Goal: Check status: Check status

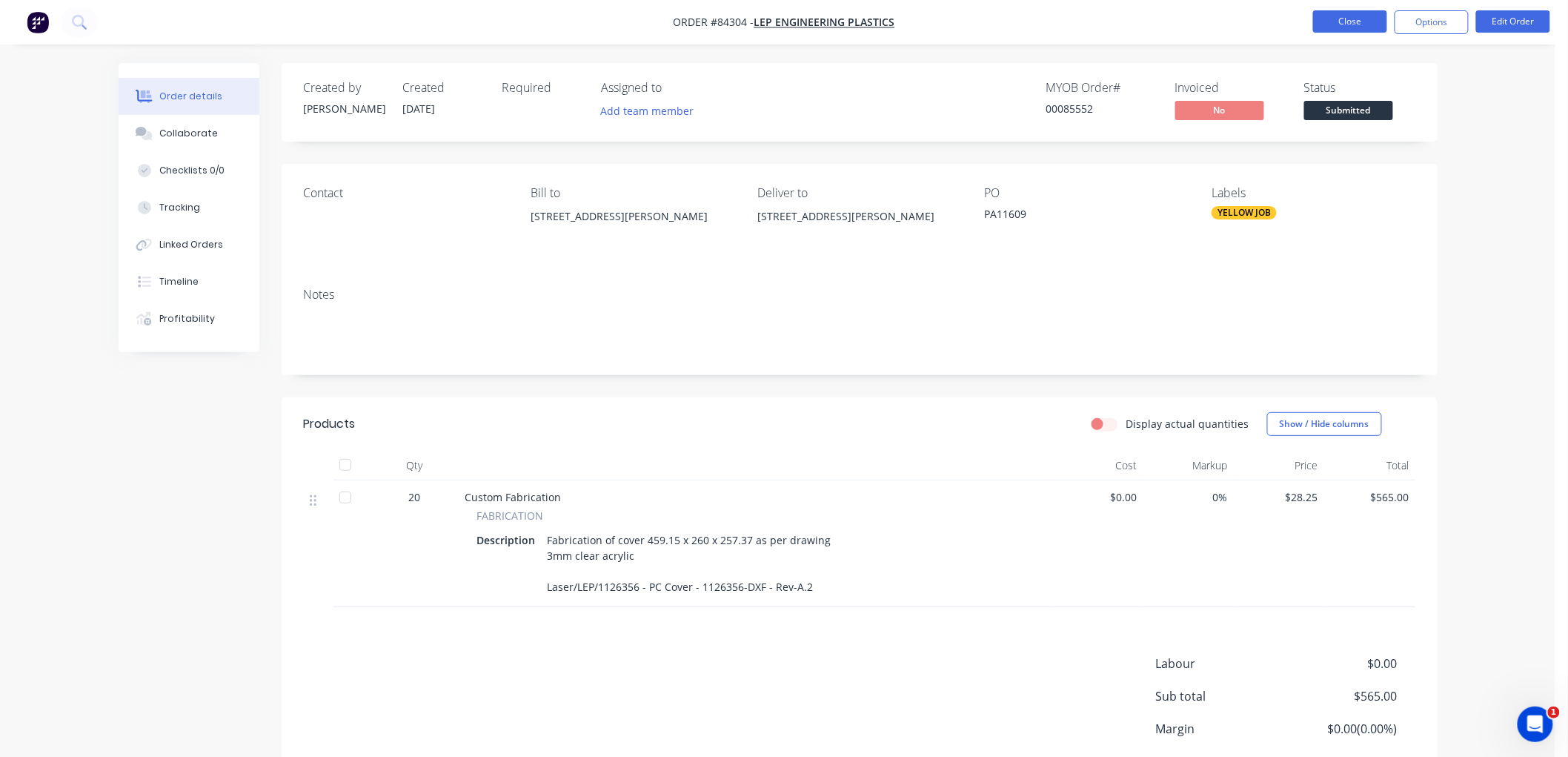
click at [1359, 25] on button "Close" at bounding box center [1350, 21] width 74 height 22
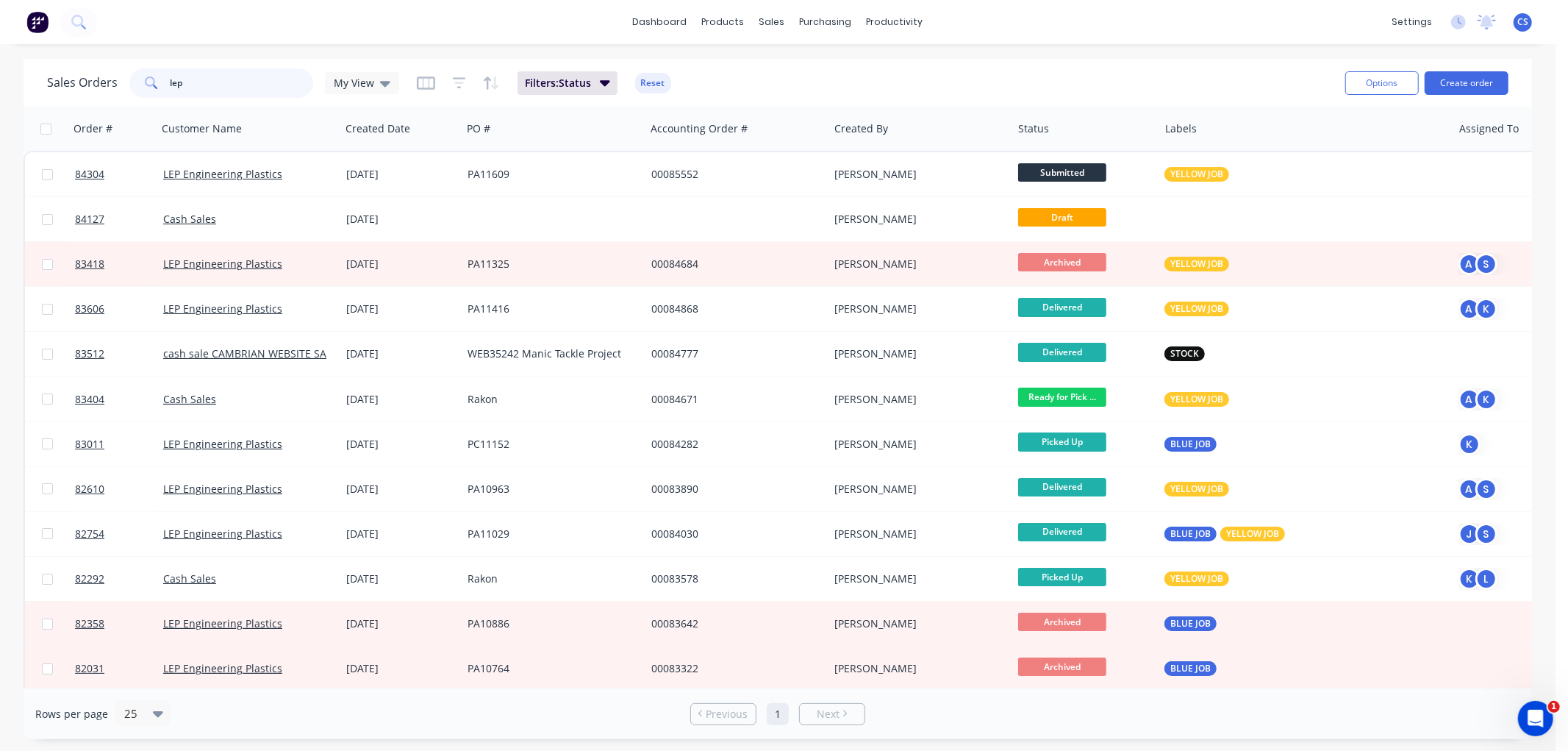
click at [280, 81] on input "lep" at bounding box center [243, 84] width 143 height 29
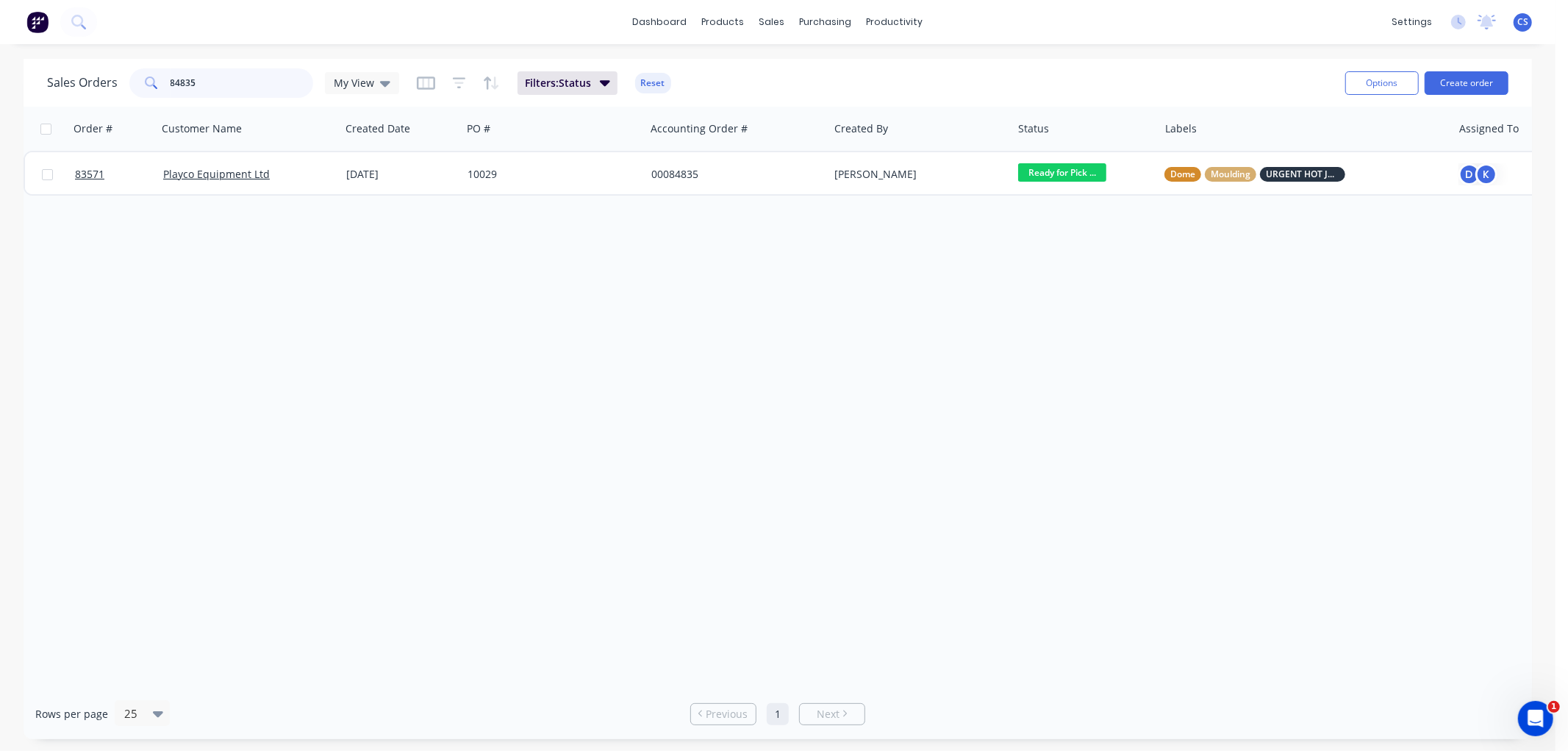
type input "84835"
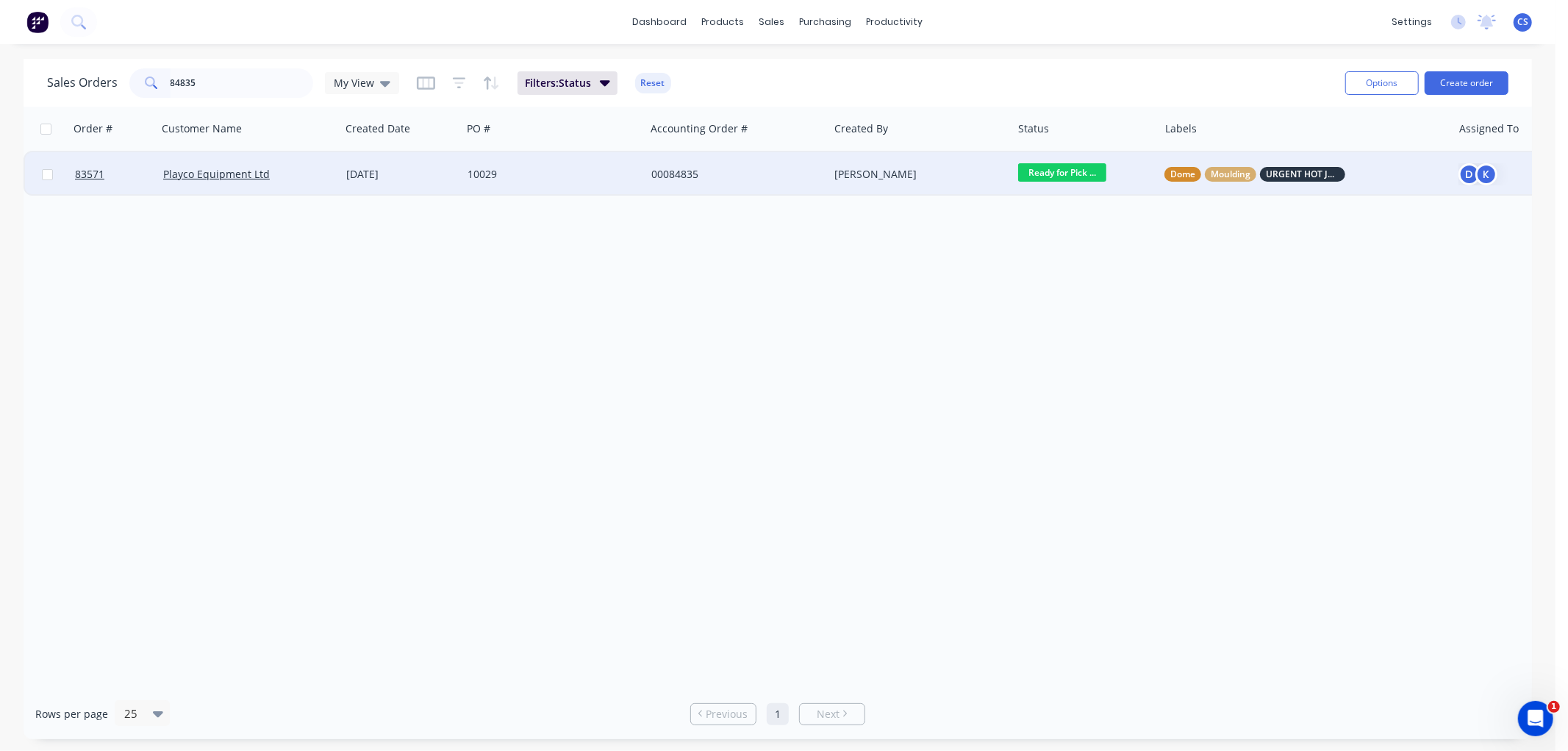
click at [794, 174] on div "00084835" at bounding box center [733, 174] width 163 height 15
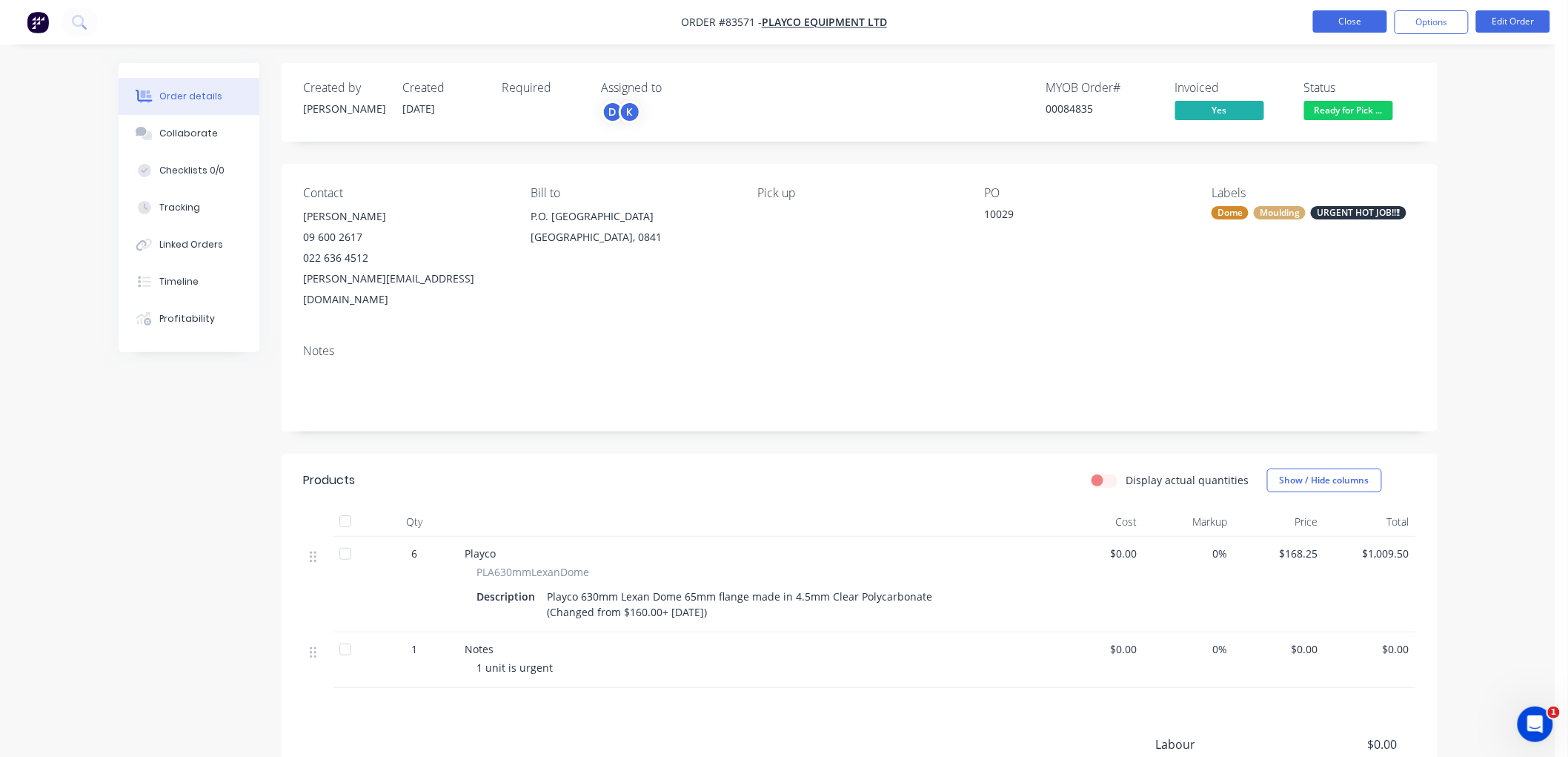
click at [1362, 22] on button "Close" at bounding box center [1350, 21] width 74 height 22
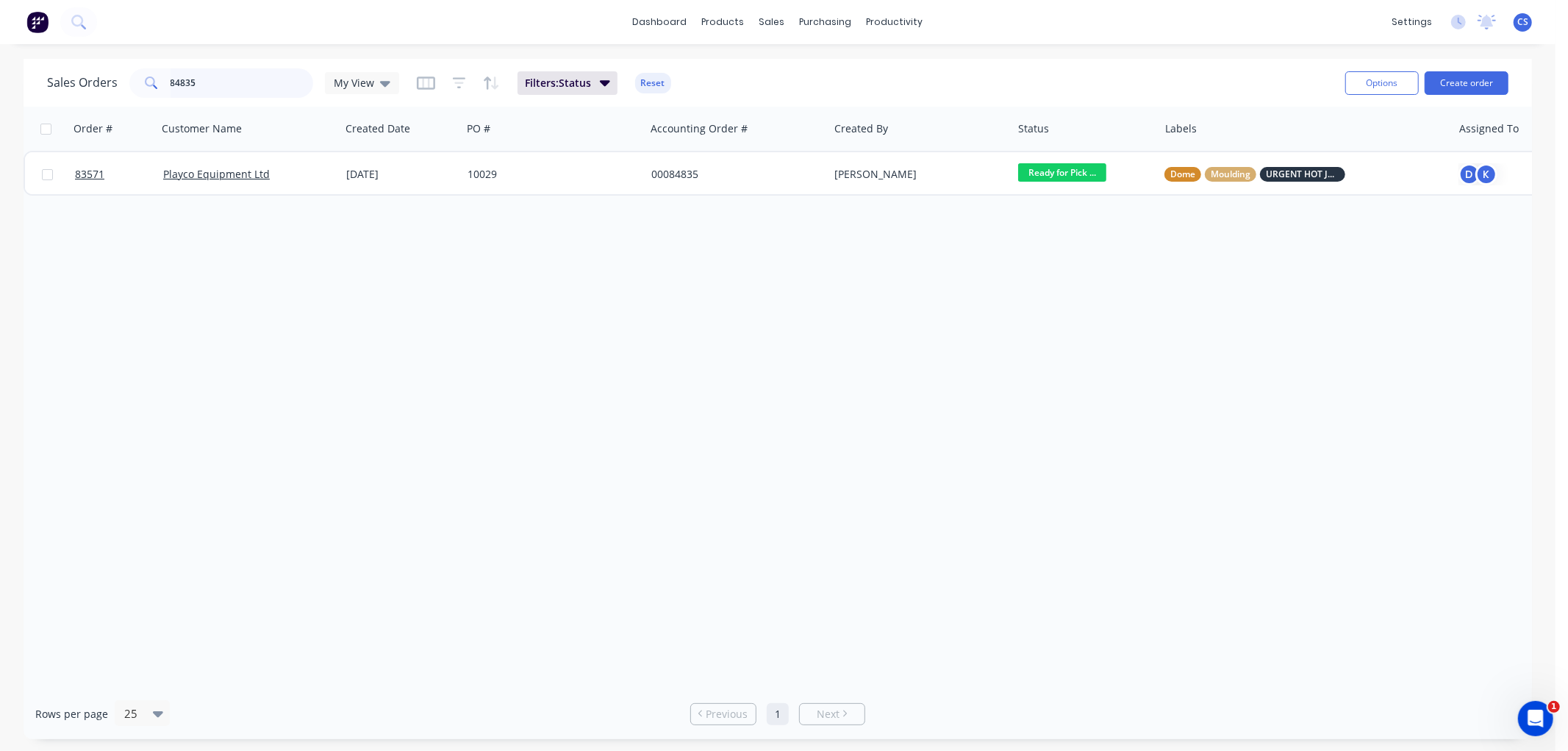
click at [229, 85] on input "84835" at bounding box center [243, 84] width 143 height 29
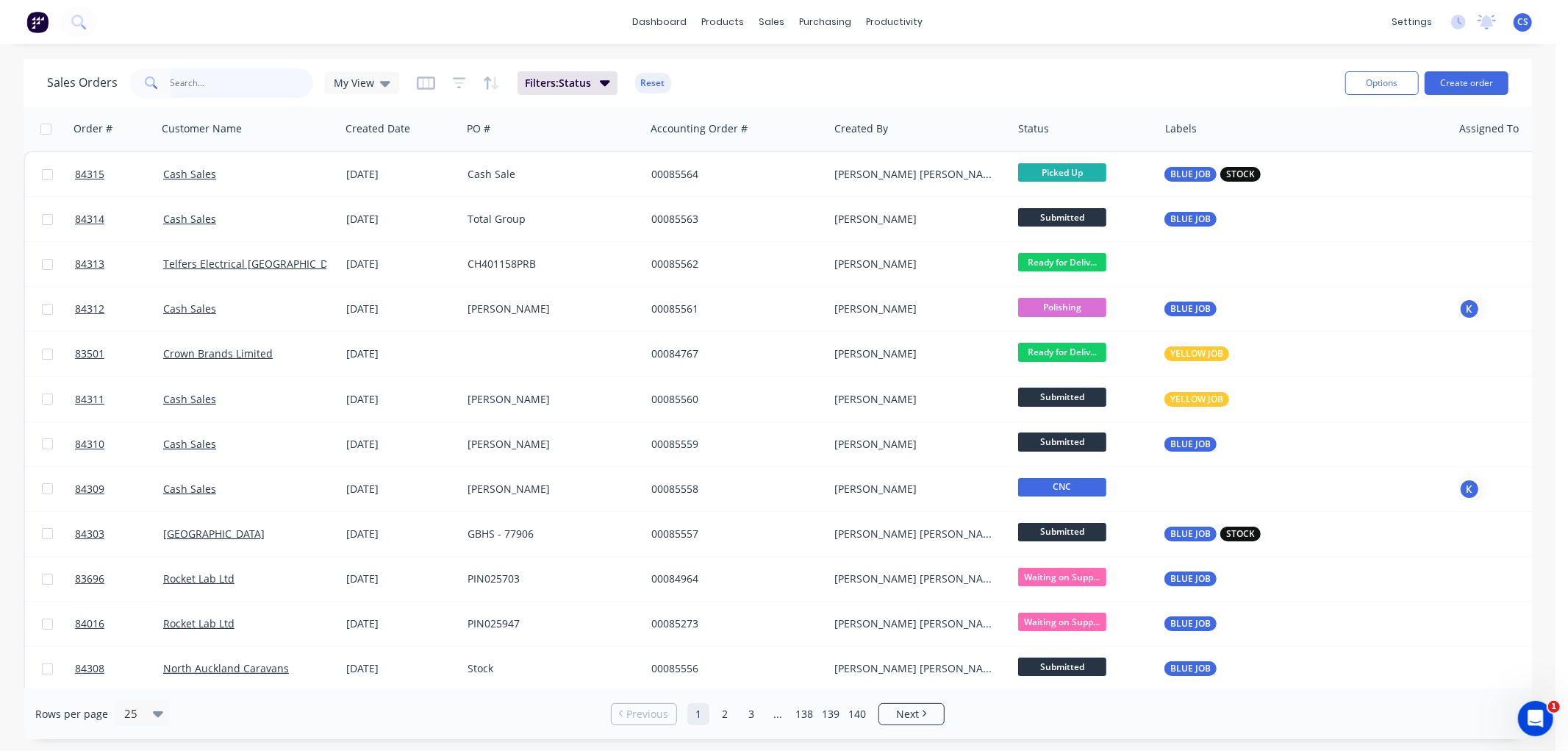
click at [196, 84] on input "text" at bounding box center [243, 84] width 143 height 29
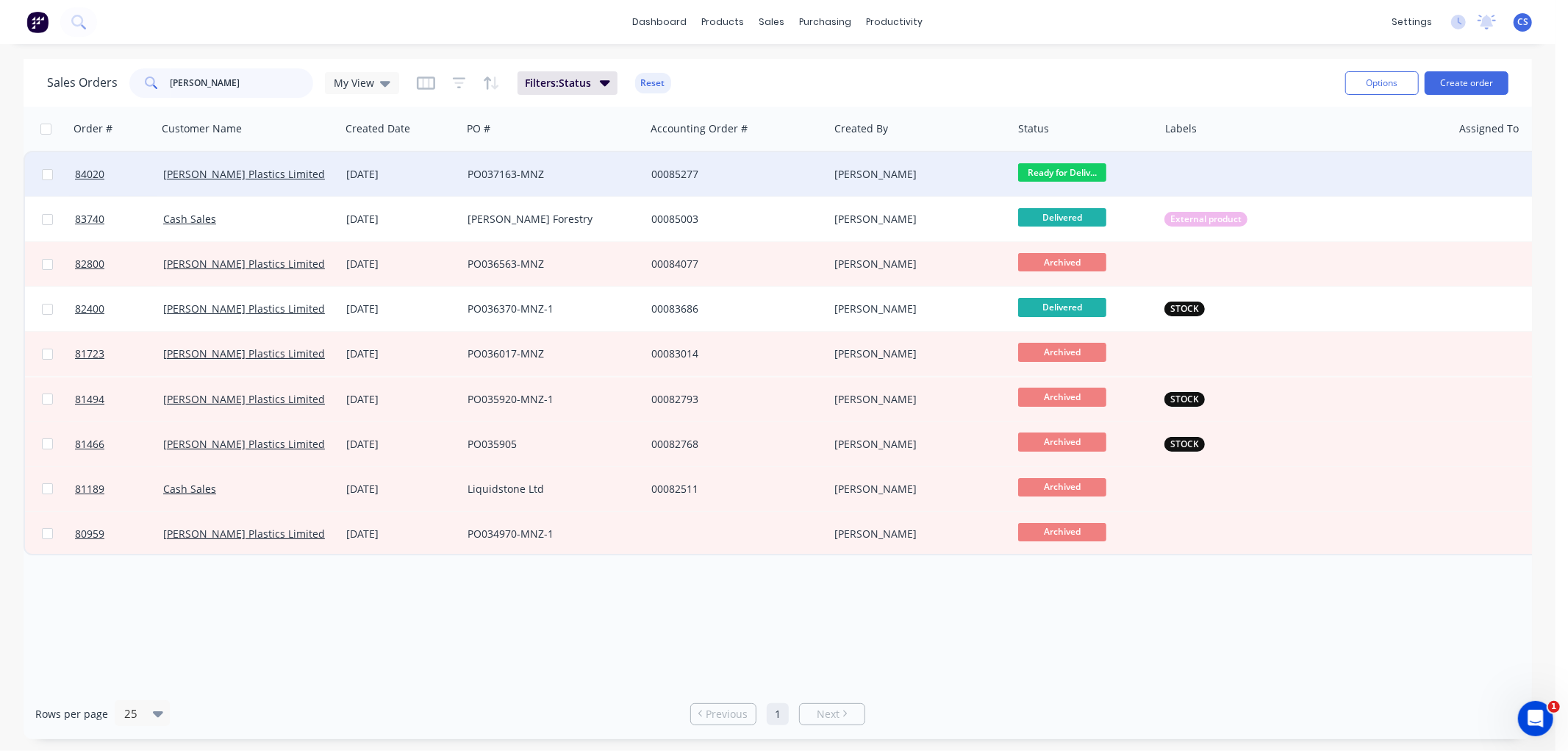
type input "[PERSON_NAME]"
click at [599, 171] on div "PO037163-MNZ" at bounding box center [549, 174] width 163 height 15
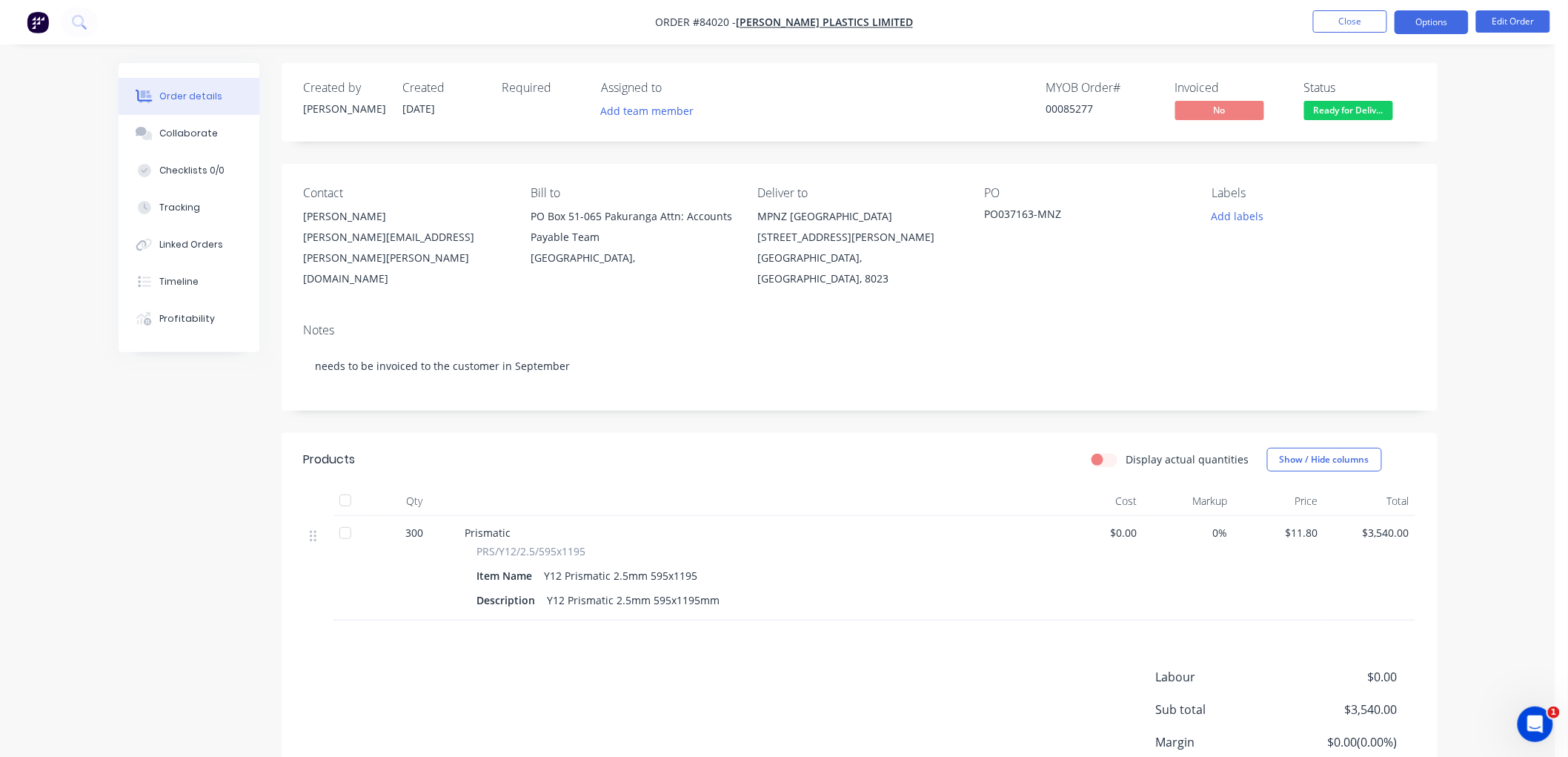
click at [1436, 23] on button "Options" at bounding box center [1431, 22] width 74 height 24
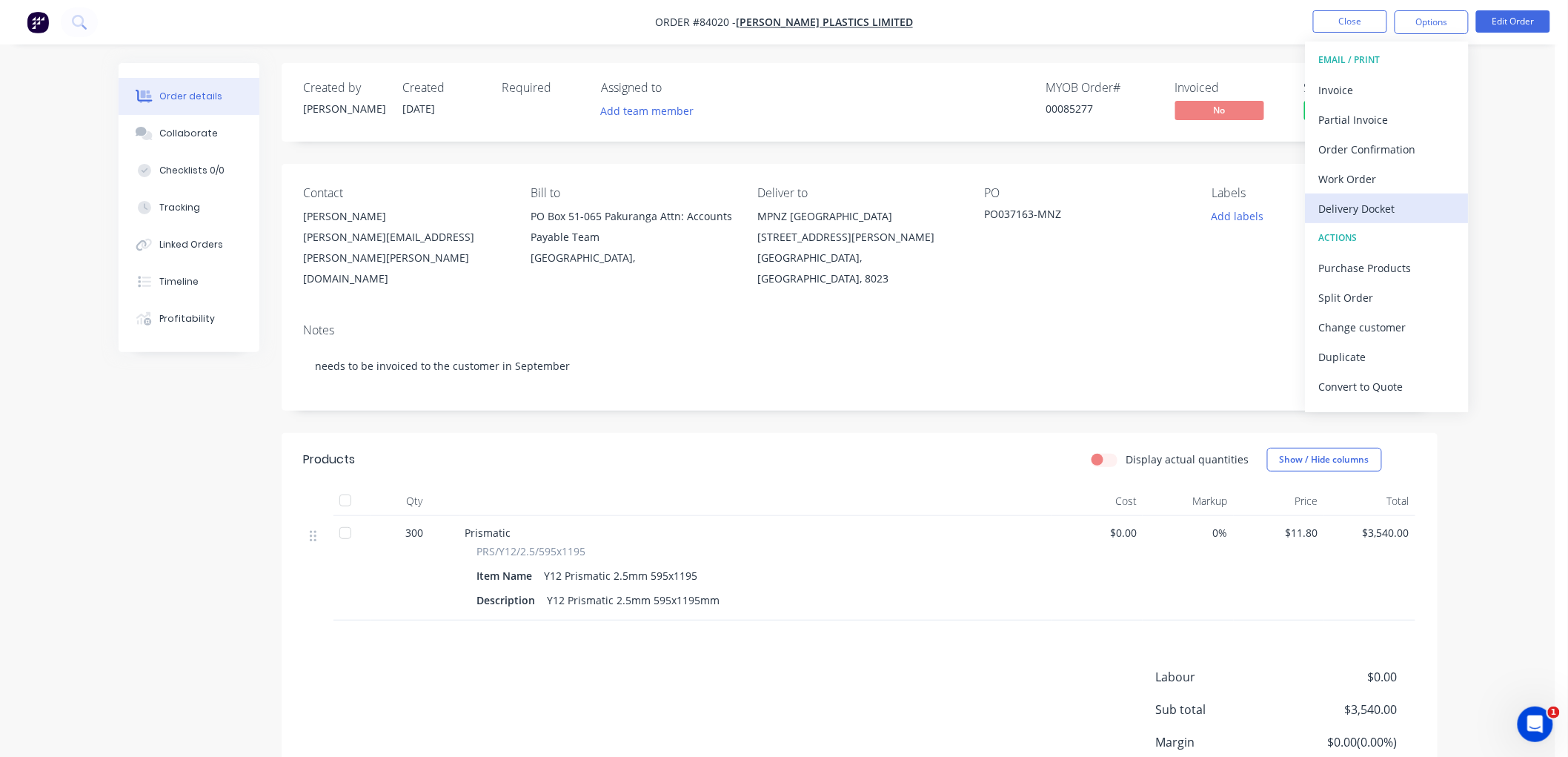
click at [1372, 208] on div "Delivery Docket" at bounding box center [1388, 209] width 137 height 22
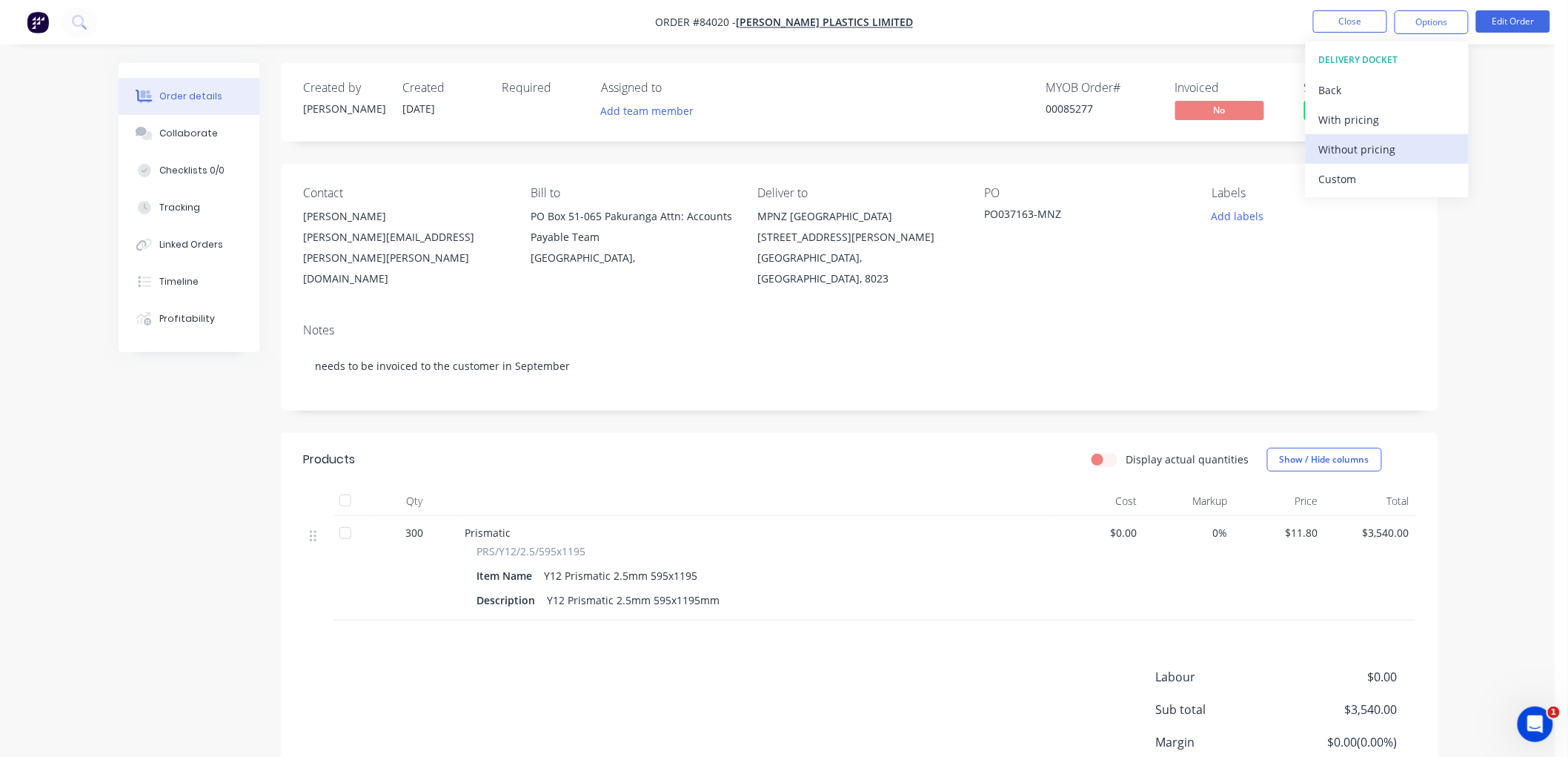
click at [1373, 149] on div "Without pricing" at bounding box center [1388, 150] width 137 height 22
click at [1060, 50] on div "Order details Collaborate Checklists 0/0 Tracking Linked Orders Timeline Profit…" at bounding box center [778, 442] width 1555 height 884
click at [1330, 21] on button "Close" at bounding box center [1350, 21] width 74 height 22
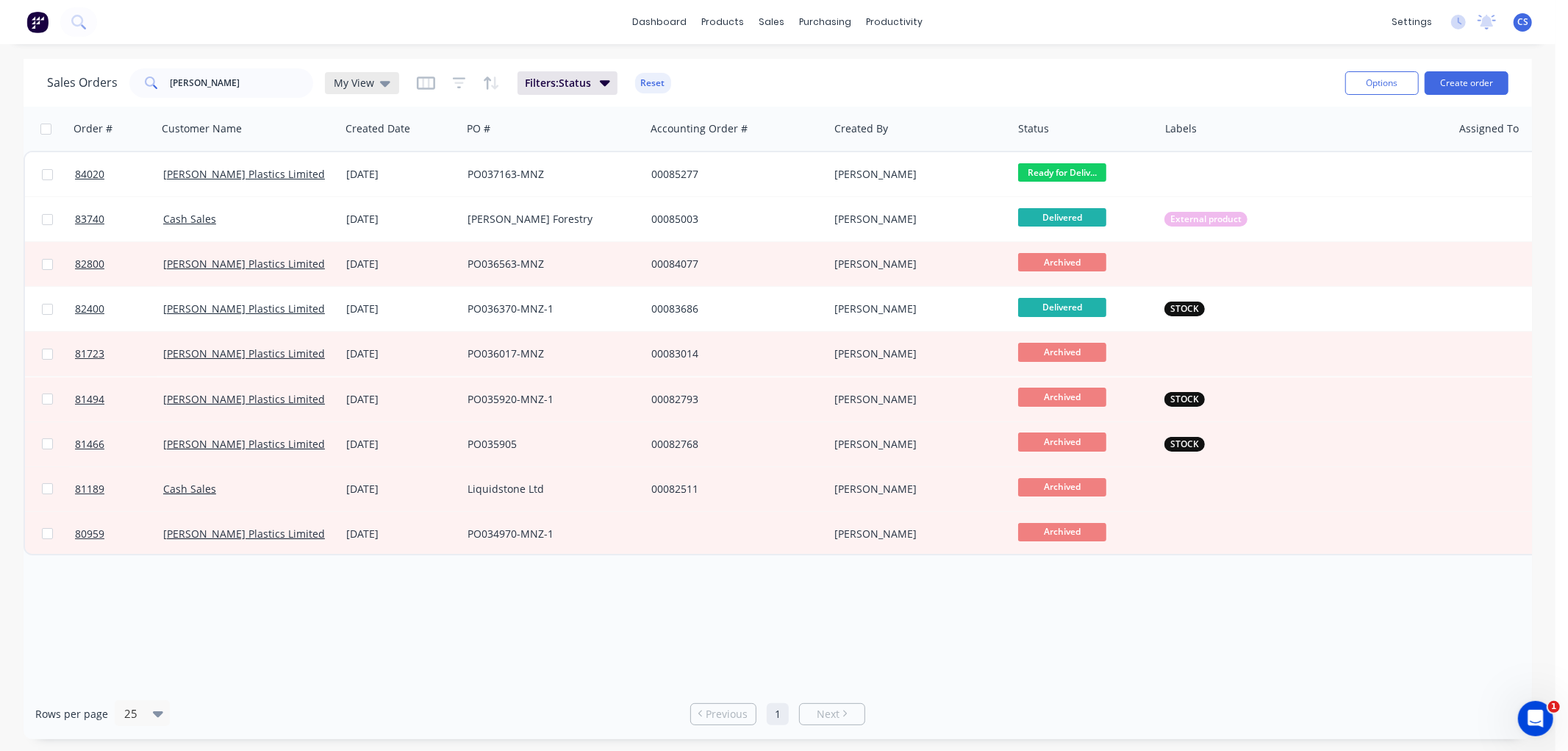
click at [372, 83] on div "My View" at bounding box center [363, 83] width 57 height 13
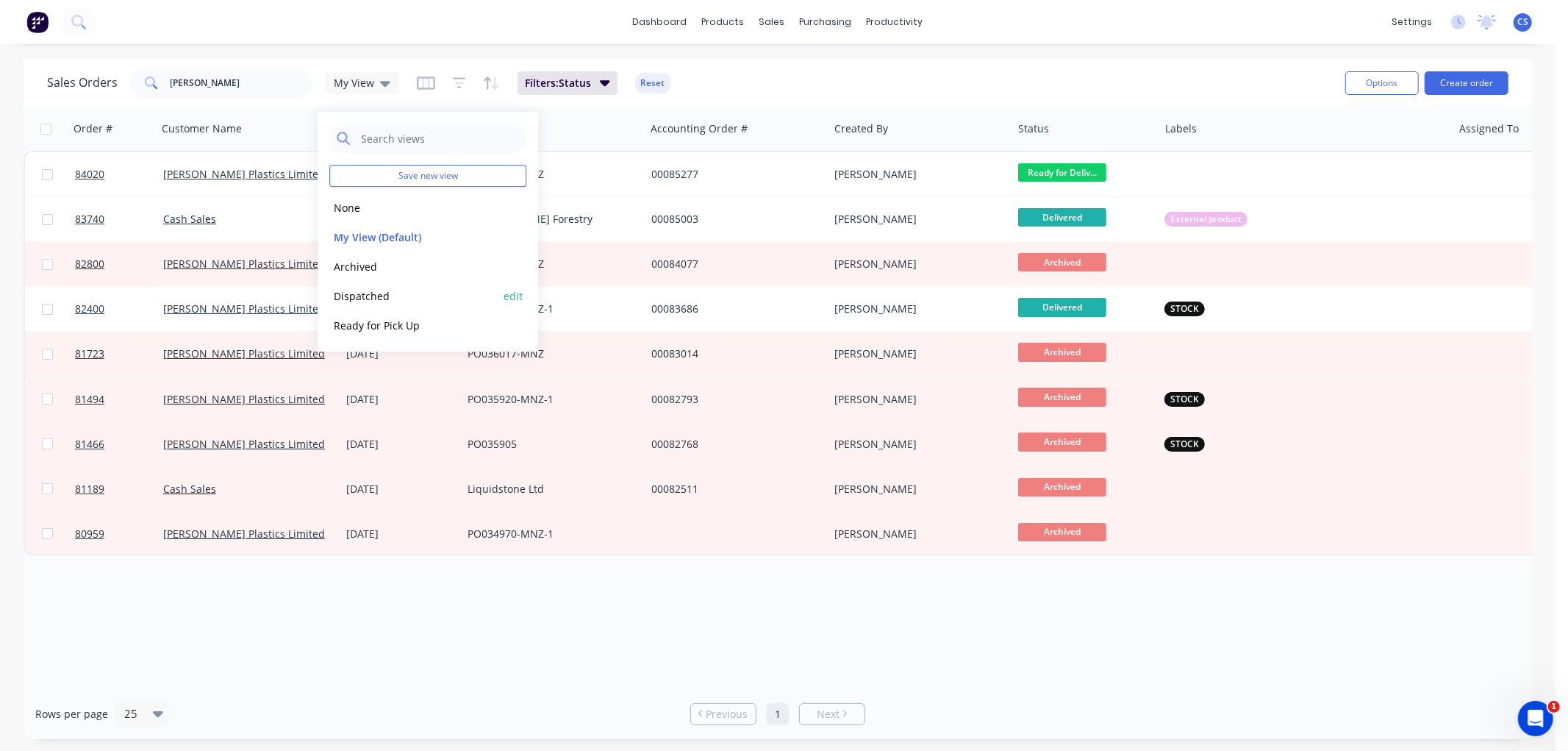
click at [381, 297] on button "Dispatched" at bounding box center [413, 295] width 168 height 17
